Goal: Navigation & Orientation: Find specific page/section

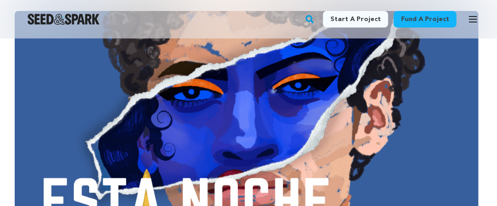
scroll to position [138, 0]
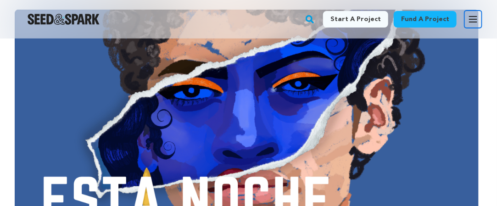
click at [470, 19] on icon "button" at bounding box center [473, 20] width 7 height 6
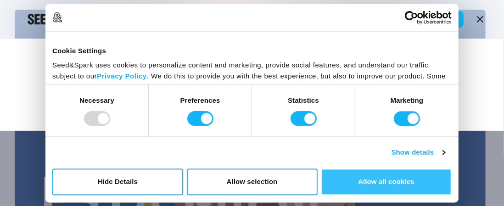
click at [369, 186] on button "Allow all cookies" at bounding box center [386, 181] width 131 height 27
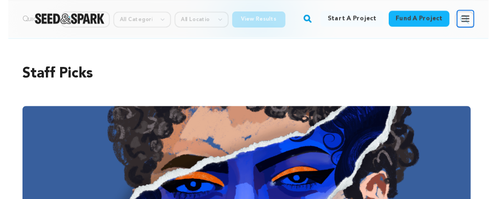
scroll to position [0, 0]
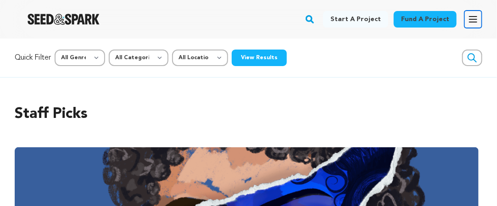
click at [477, 24] on icon "button" at bounding box center [473, 19] width 11 height 11
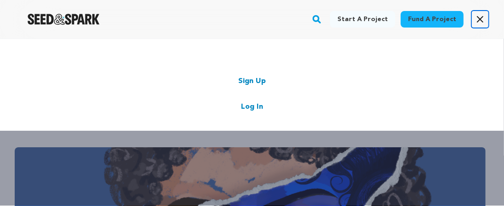
click at [477, 18] on icon "button" at bounding box center [480, 19] width 11 height 11
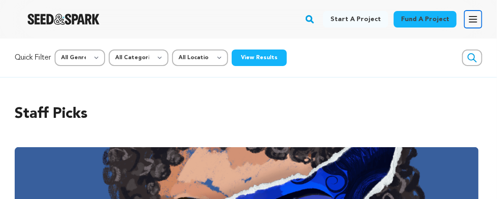
click at [477, 18] on icon "button" at bounding box center [473, 19] width 11 height 11
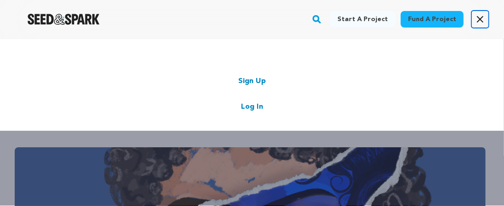
click at [477, 18] on icon "button" at bounding box center [480, 19] width 11 height 11
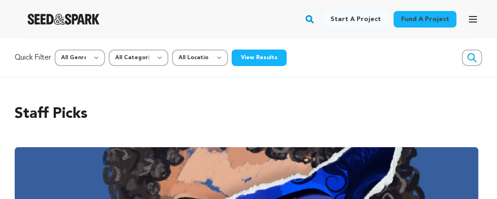
click at [367, 19] on link "Start a project" at bounding box center [355, 19] width 65 height 17
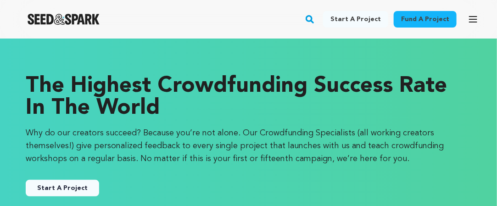
click at [415, 19] on link "Fund a project" at bounding box center [425, 19] width 63 height 17
